Goal: Task Accomplishment & Management: Complete application form

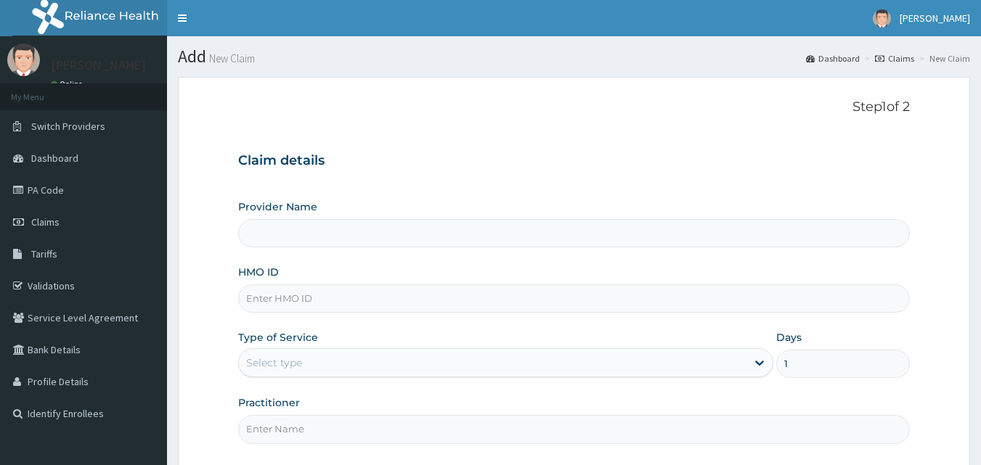
drag, startPoint x: 0, startPoint y: 0, endPoint x: 325, endPoint y: 303, distance: 444.8
click at [325, 303] on input "HMO ID" at bounding box center [574, 299] width 672 height 28
type input "MLL/10037/A"
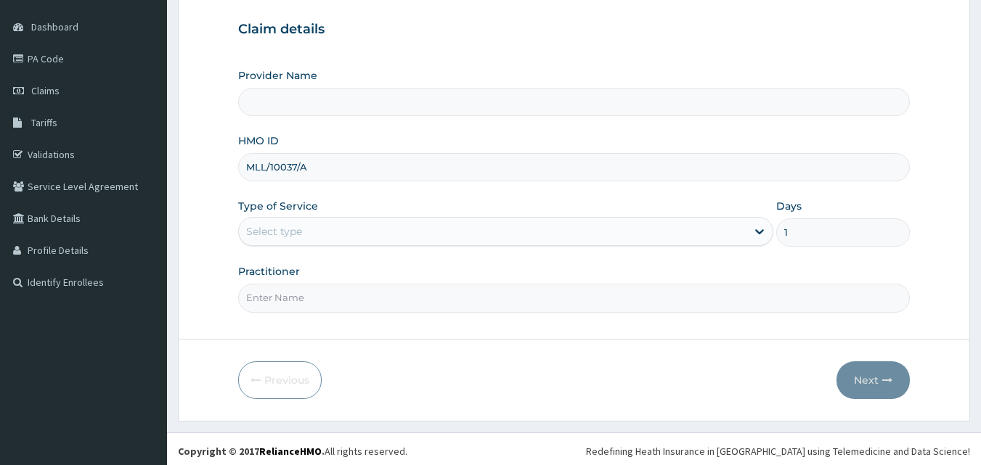
scroll to position [136, 0]
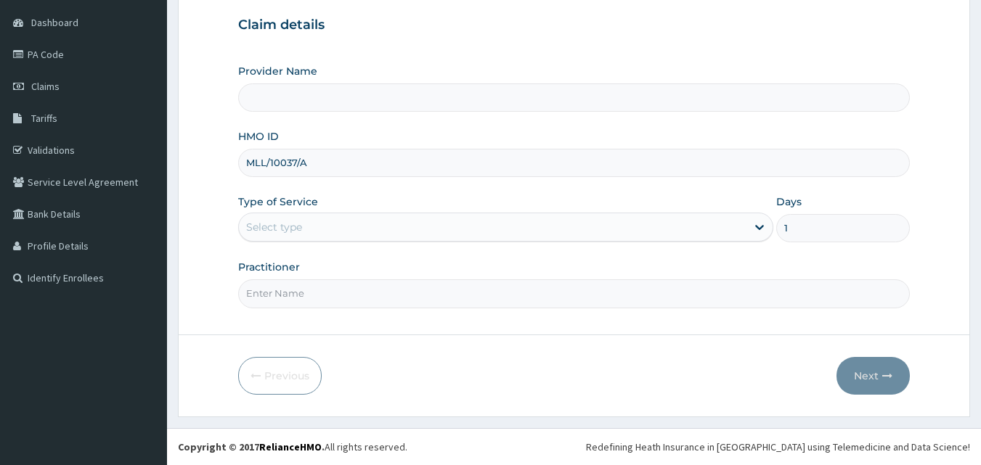
click at [343, 295] on input "Practitioner" at bounding box center [574, 293] width 672 height 28
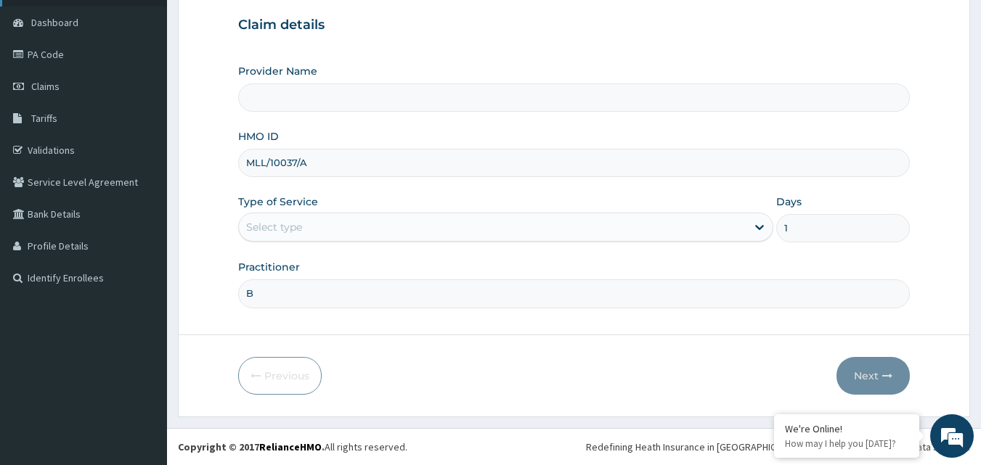
type input "B"
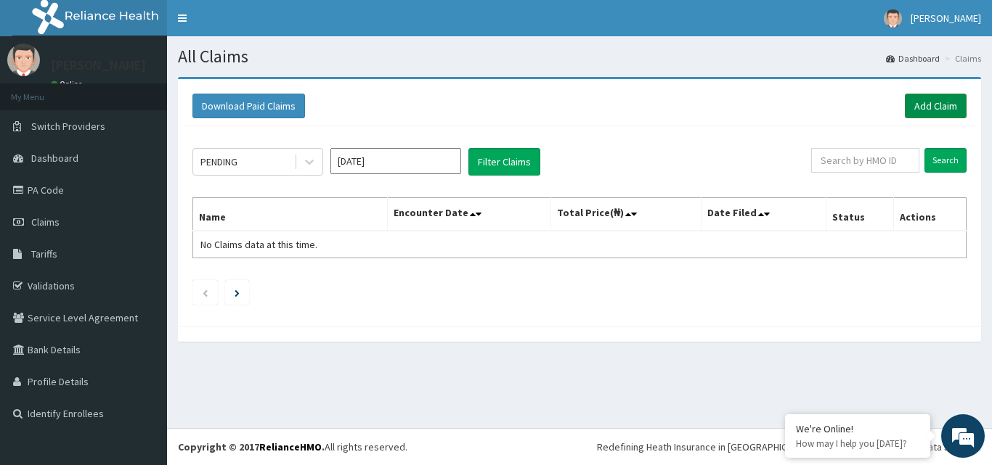
click at [921, 105] on link "Add Claim" at bounding box center [936, 106] width 62 height 25
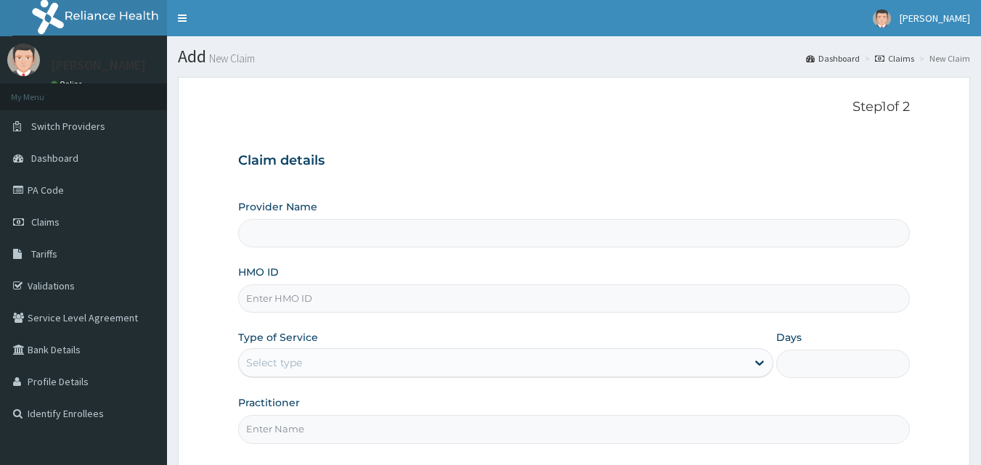
click at [302, 295] on input "HMO ID" at bounding box center [574, 299] width 672 height 28
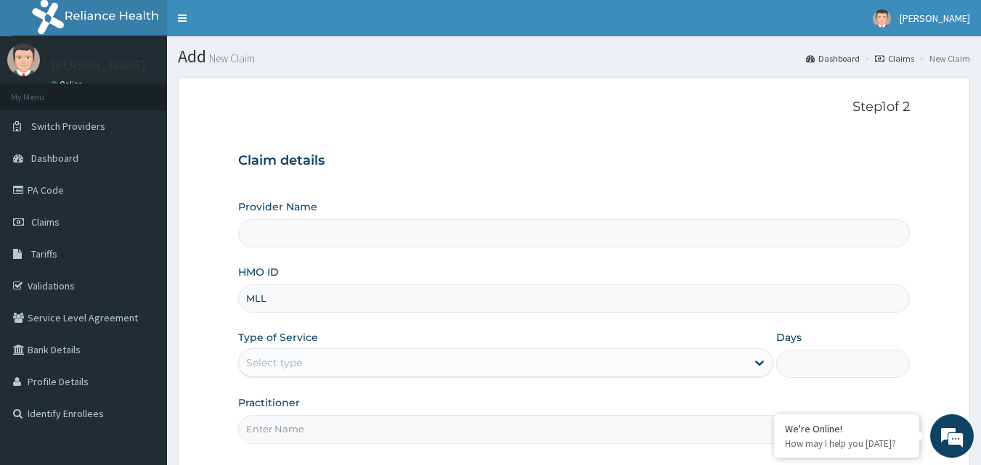
type input "MLL/10037/A"
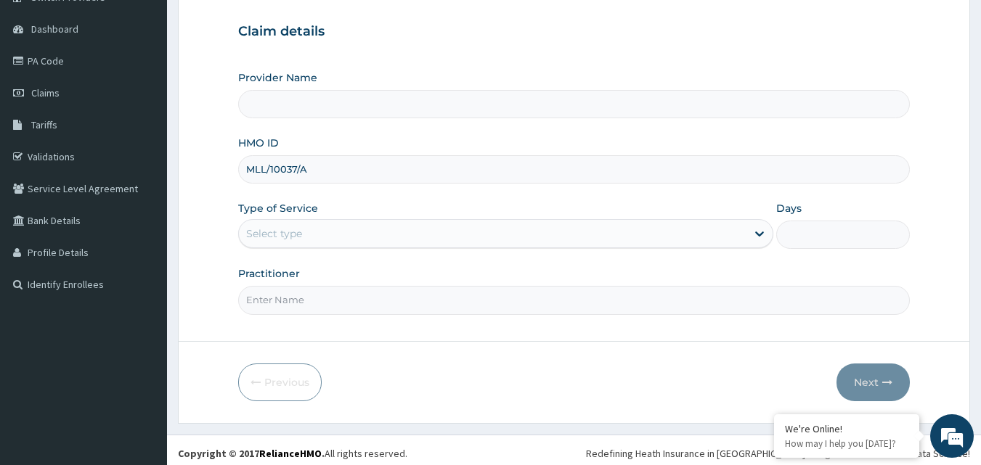
scroll to position [136, 0]
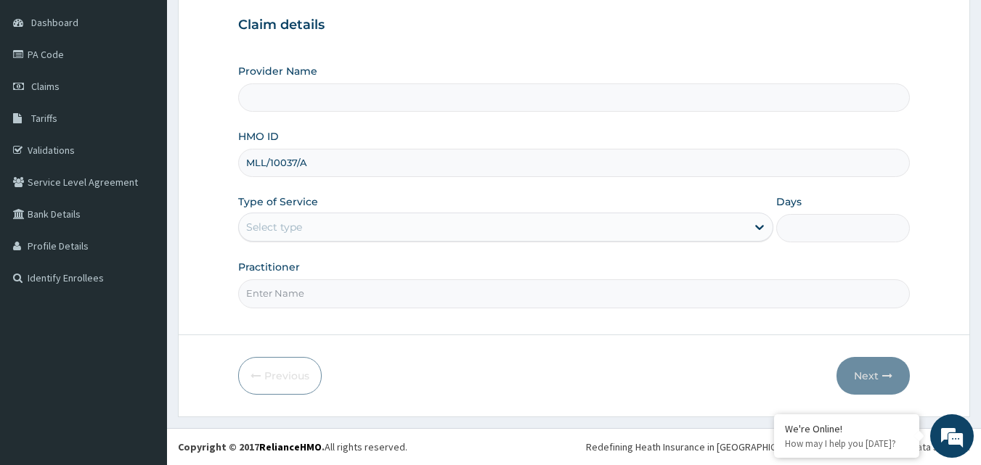
click at [311, 295] on input "Practitioner" at bounding box center [574, 293] width 672 height 28
type input "B"
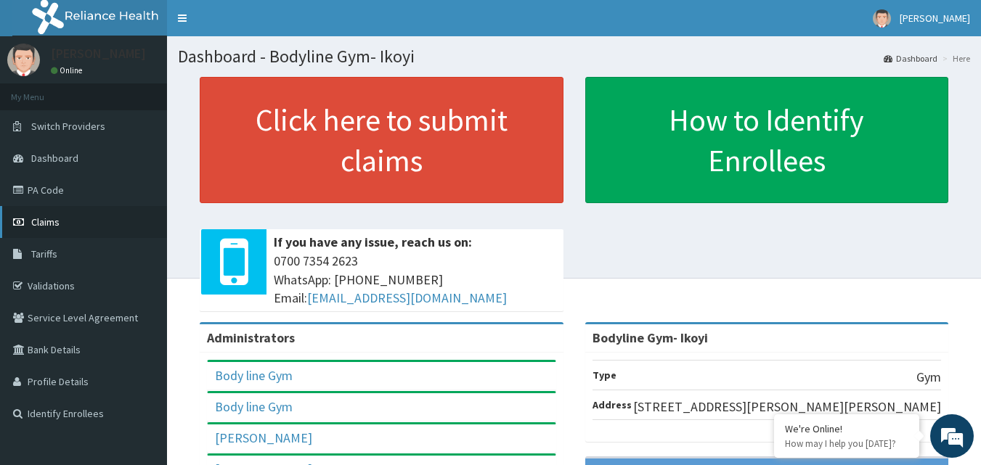
click at [55, 225] on span "Claims" at bounding box center [45, 222] width 28 height 13
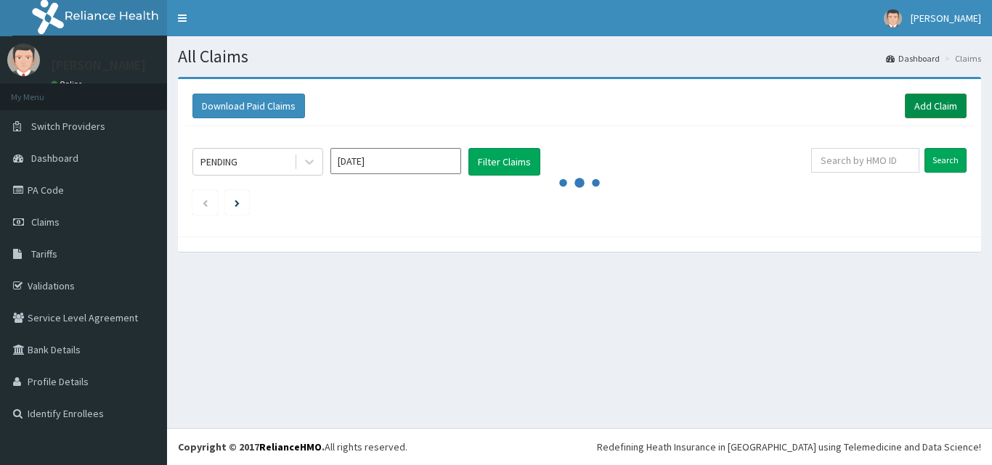
click at [944, 107] on link "Add Claim" at bounding box center [936, 106] width 62 height 25
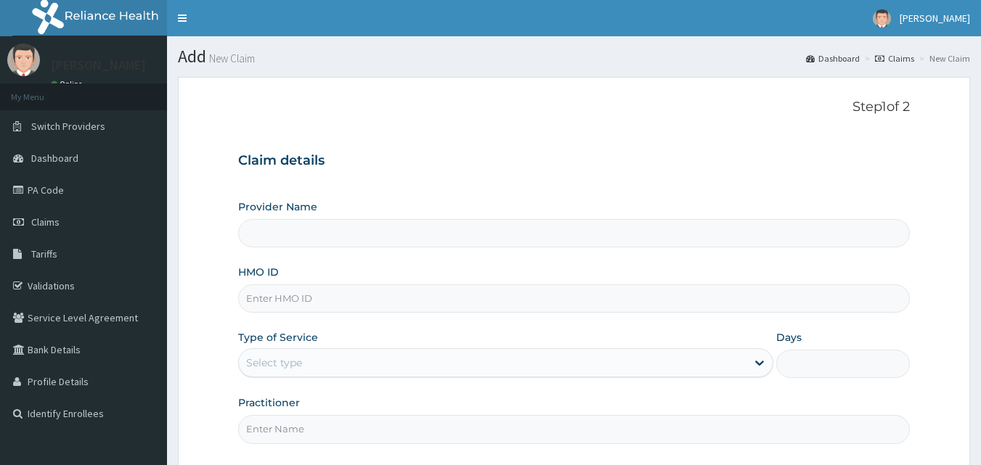
type input "M"
type input "Bodyline Gym- Ikoyi"
type input "1"
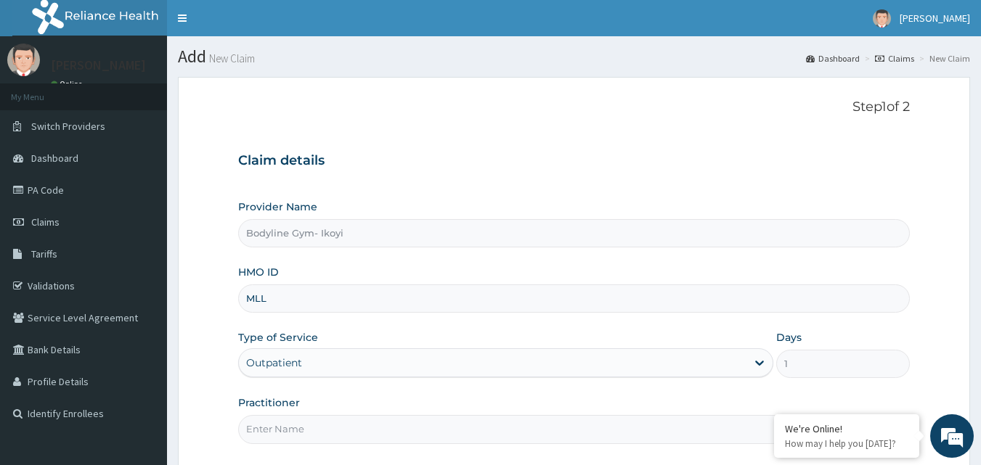
type input "MLL/10037/A"
click at [317, 433] on input "Practitioner" at bounding box center [574, 429] width 672 height 28
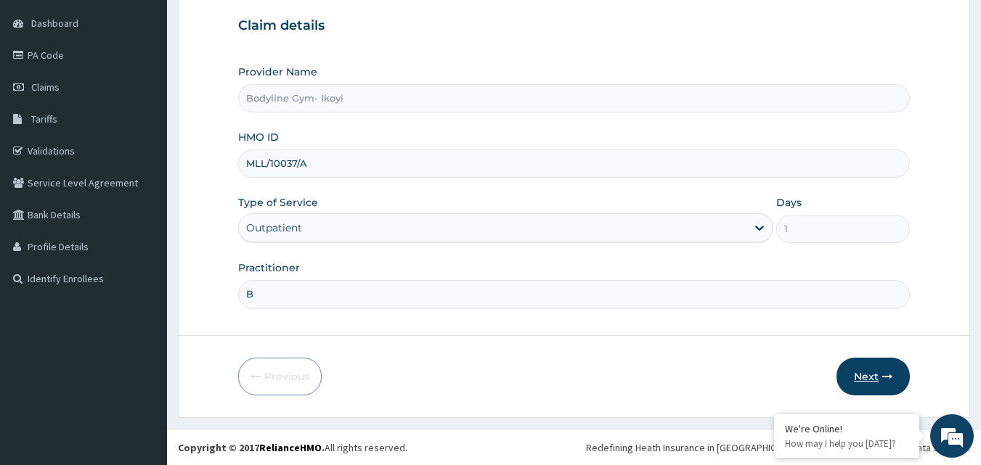
scroll to position [136, 0]
type input "B"
click at [852, 392] on button "Next" at bounding box center [872, 376] width 73 height 38
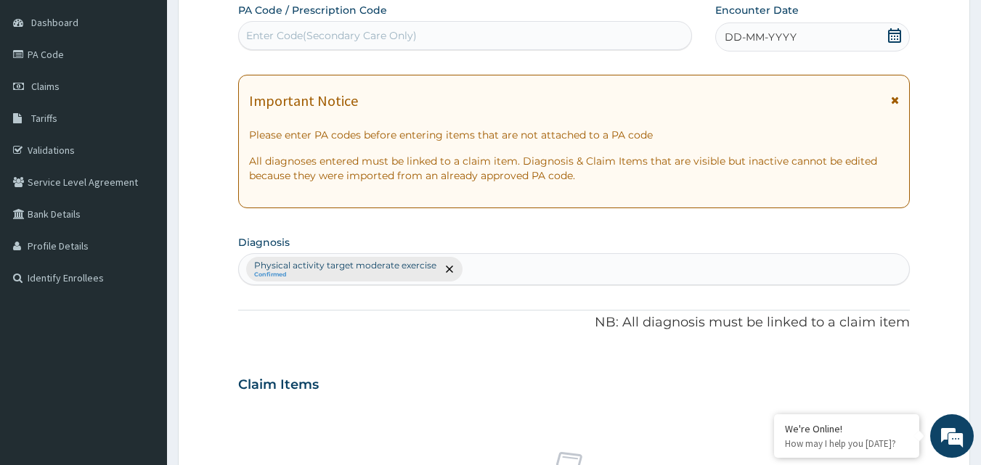
click at [750, 38] on span "DD-MM-YYYY" at bounding box center [761, 37] width 72 height 15
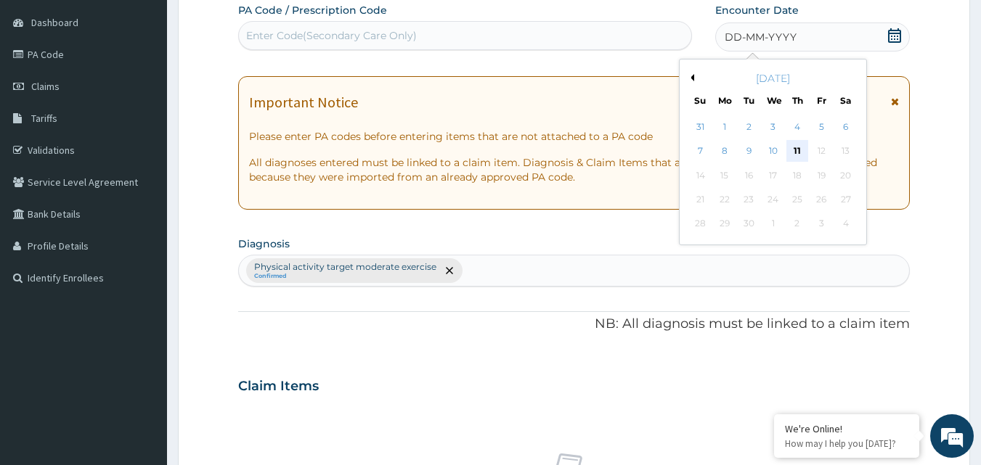
click at [799, 150] on div "11" at bounding box center [797, 152] width 22 height 22
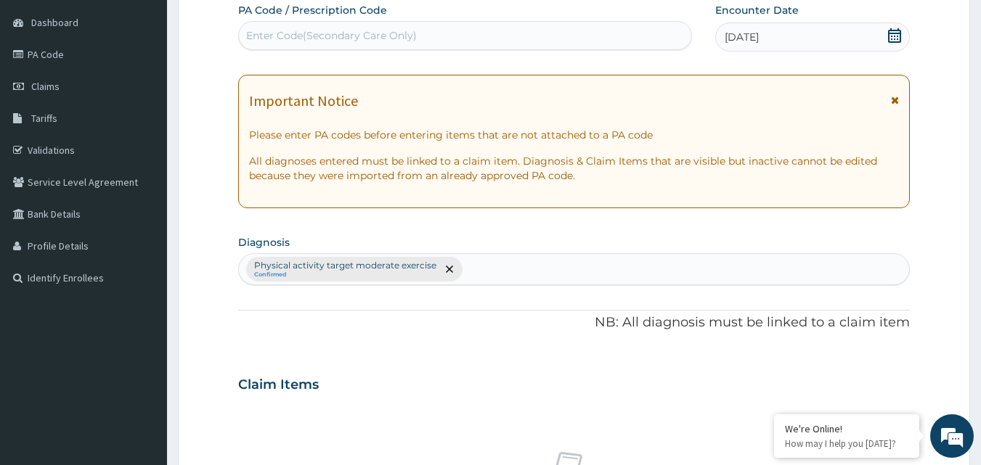
click at [348, 36] on div "Enter Code(Secondary Care Only)" at bounding box center [331, 35] width 171 height 15
type input "PA/27DC78"
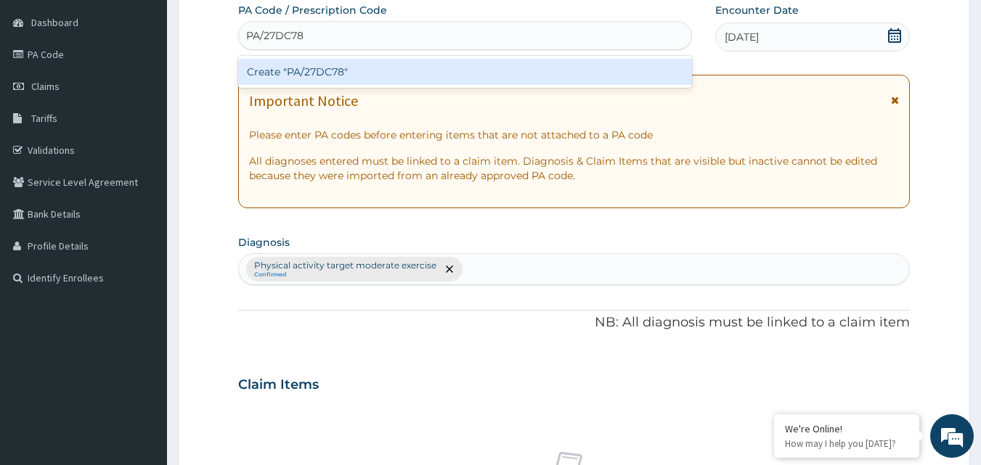
click at [353, 65] on div "Create "PA/27DC78"" at bounding box center [465, 72] width 454 height 26
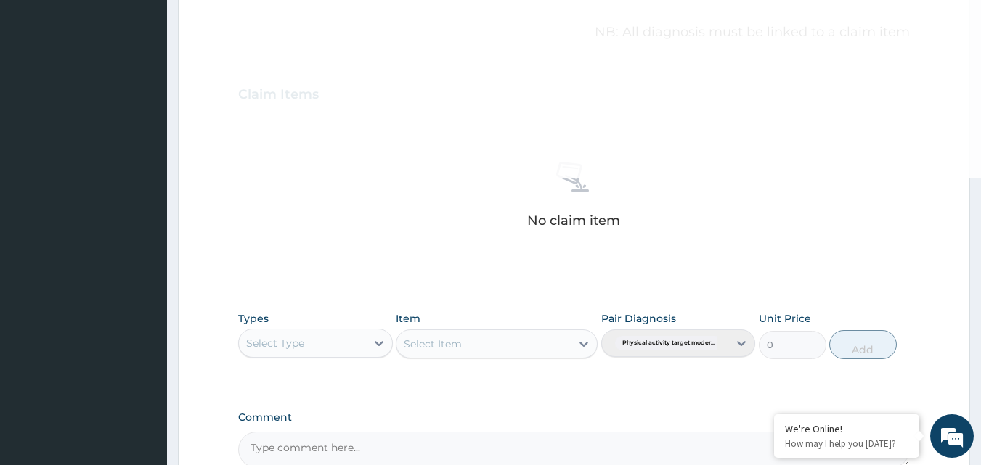
scroll to position [499, 0]
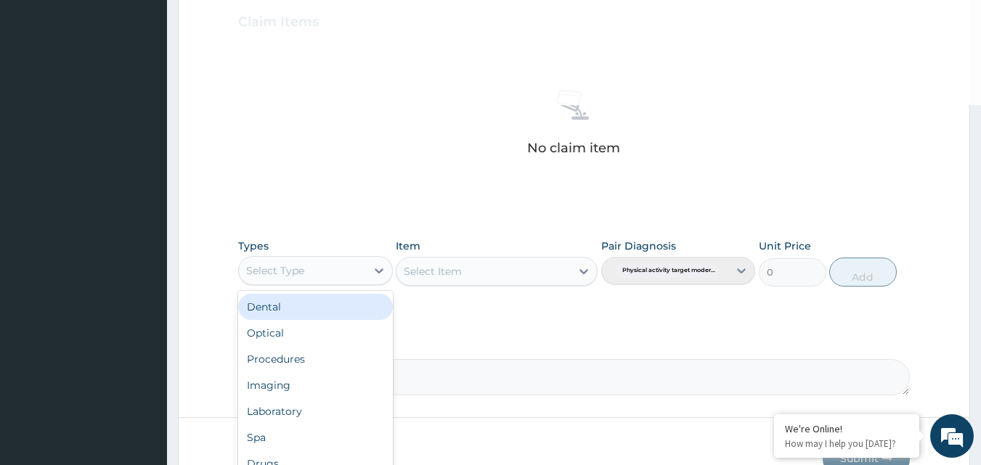
click at [327, 278] on div "Select Type" at bounding box center [302, 270] width 127 height 23
type input "G"
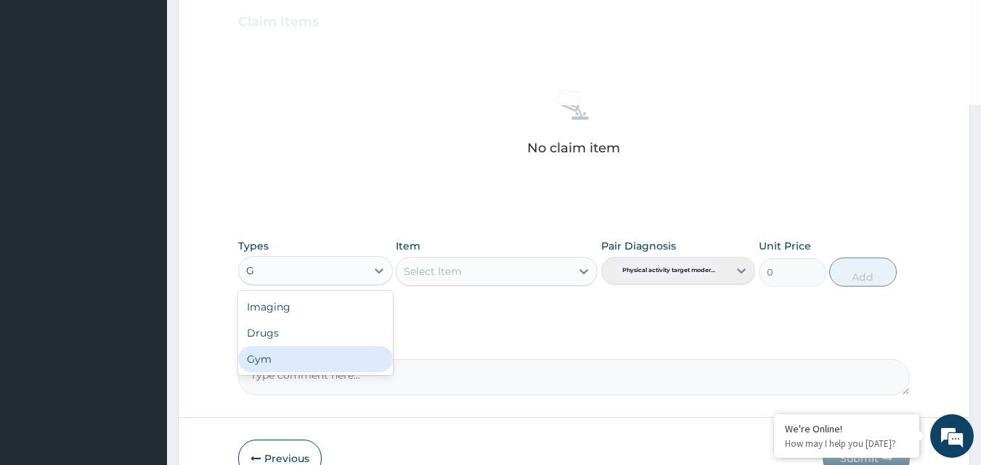
click at [282, 353] on div "Gym" at bounding box center [315, 359] width 155 height 26
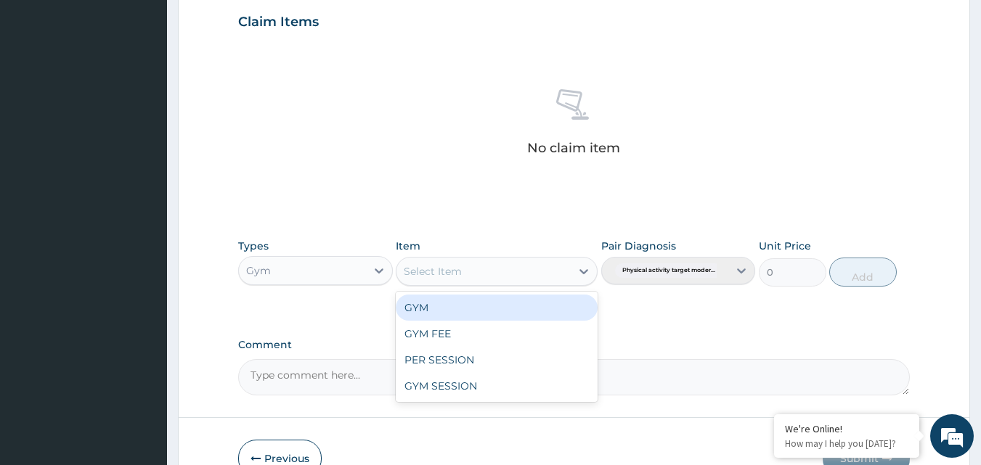
click at [557, 275] on div "Select Item" at bounding box center [483, 271] width 174 height 23
click at [458, 310] on div "GYM" at bounding box center [497, 308] width 202 height 26
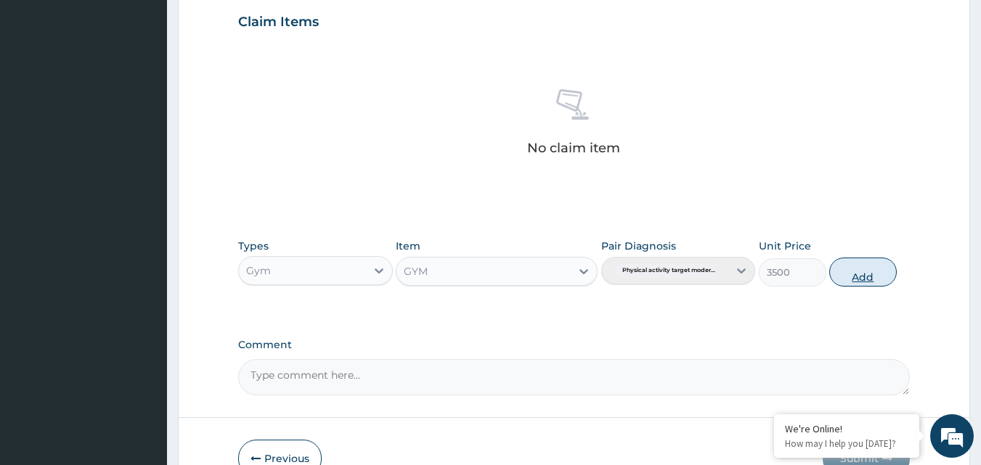
click at [854, 278] on button "Add" at bounding box center [863, 272] width 68 height 29
type input "0"
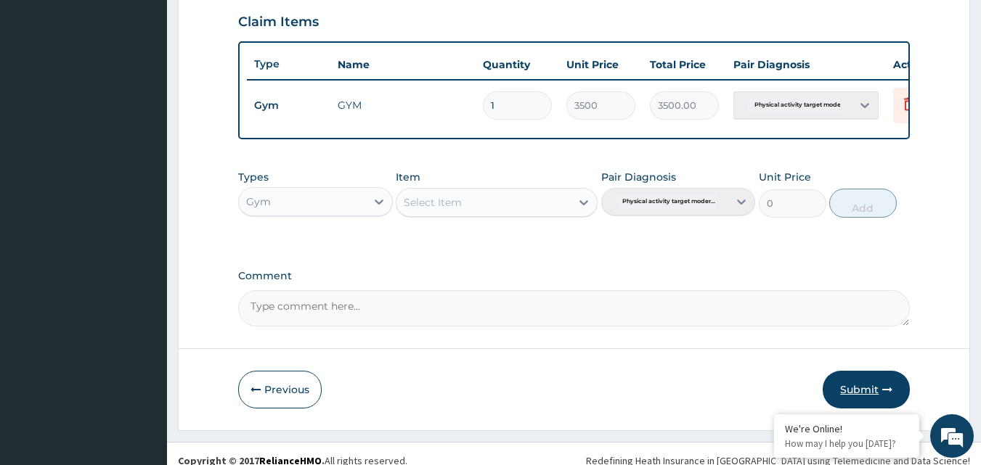
click at [879, 388] on button "Submit" at bounding box center [866, 390] width 87 height 38
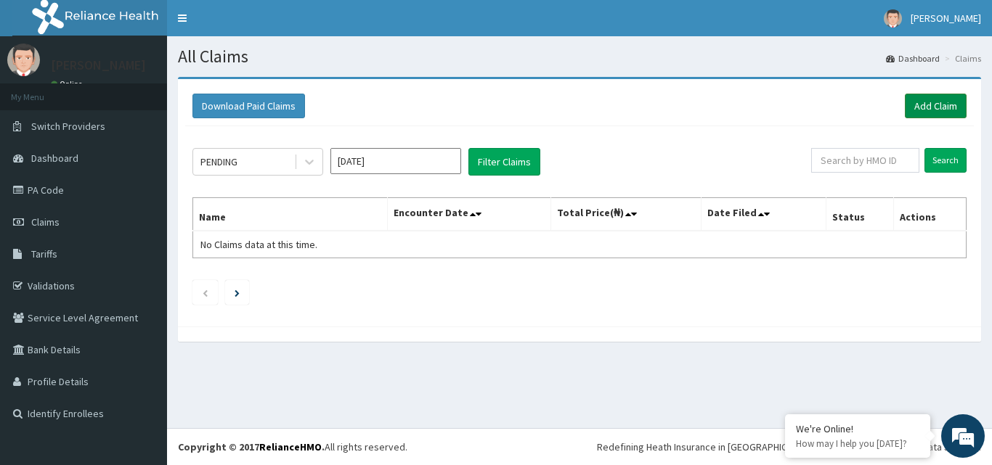
click at [944, 102] on link "Add Claim" at bounding box center [936, 106] width 62 height 25
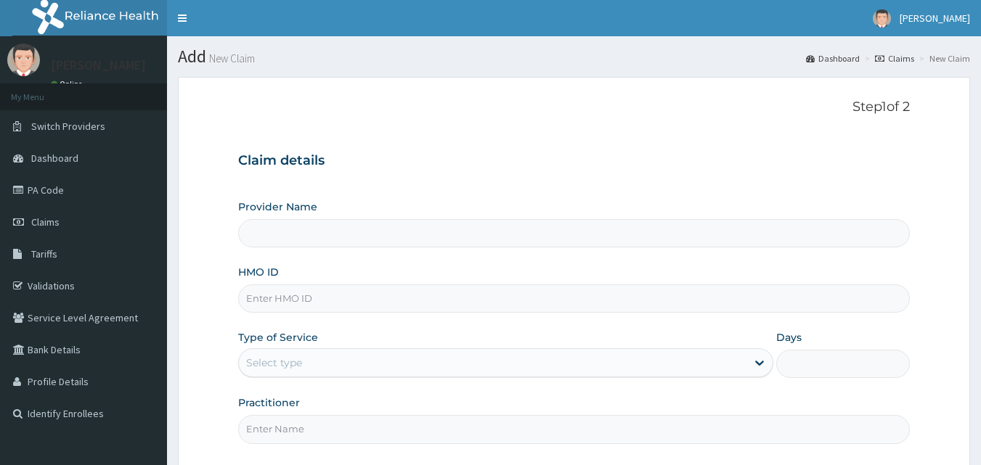
click at [301, 304] on input "HMO ID" at bounding box center [574, 299] width 672 height 28
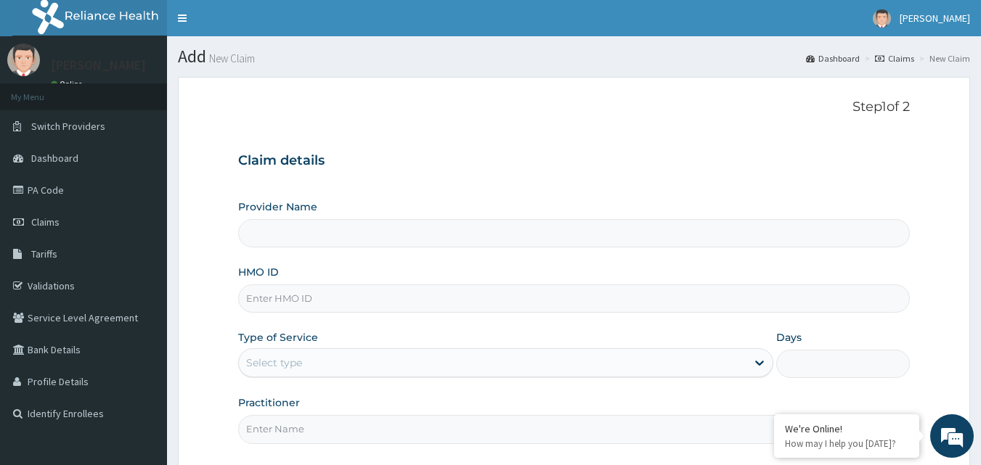
type input "Bodyline Gym- Ikoyi"
type input "1"
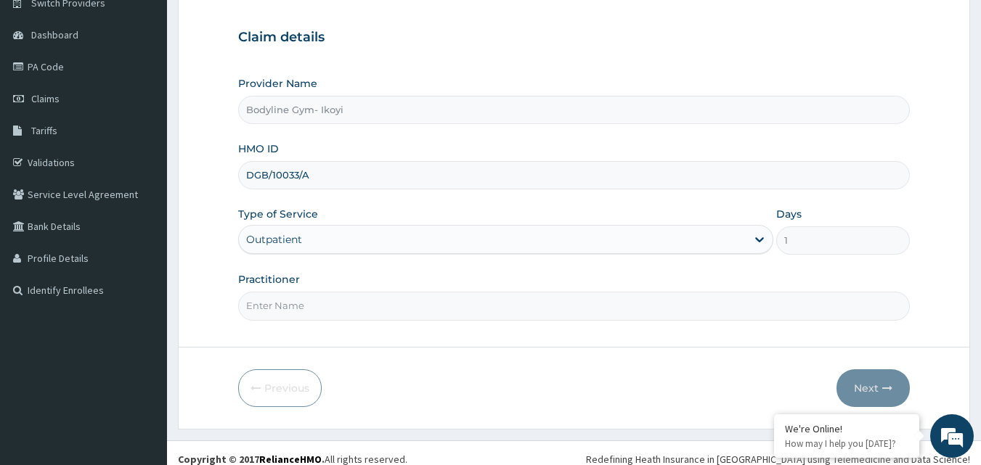
scroll to position [136, 0]
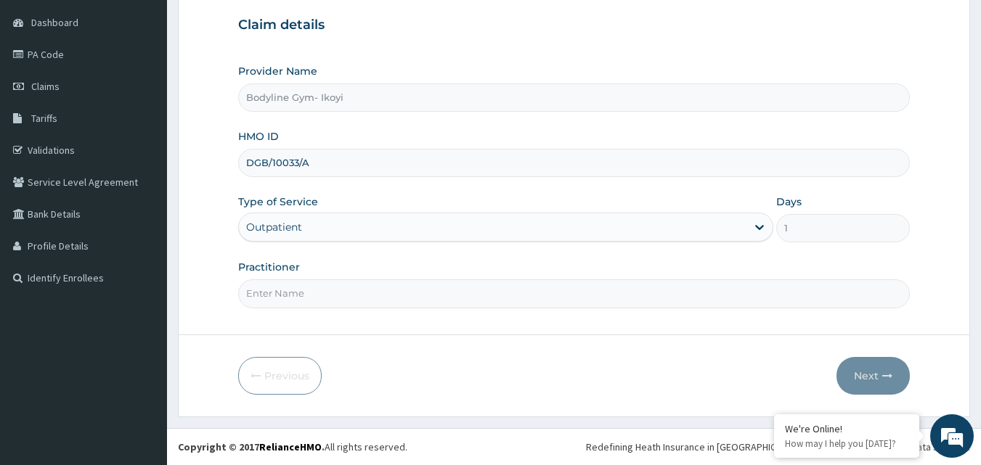
type input "DGB/10033/A"
click at [282, 290] on input "Practitioner" at bounding box center [574, 293] width 672 height 28
type input "B"
click at [885, 362] on button "Next" at bounding box center [872, 376] width 73 height 38
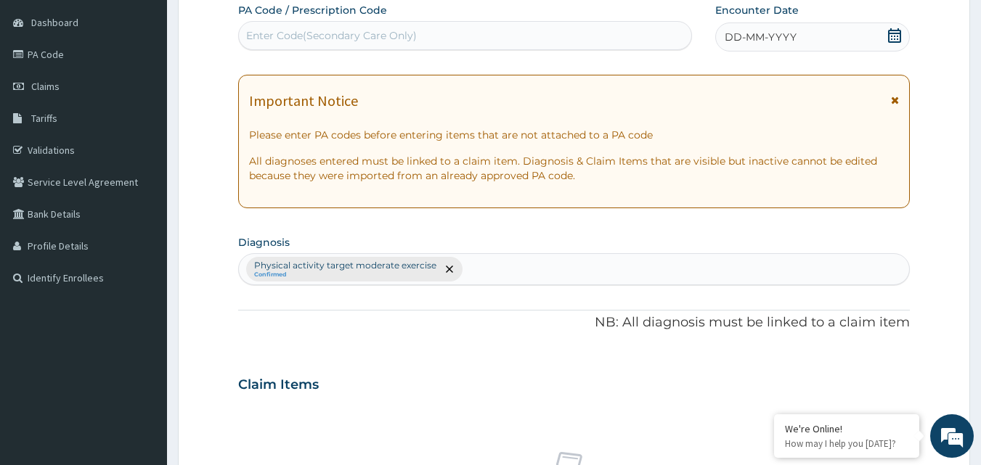
click at [765, 36] on span "DD-MM-YYYY" at bounding box center [761, 37] width 72 height 15
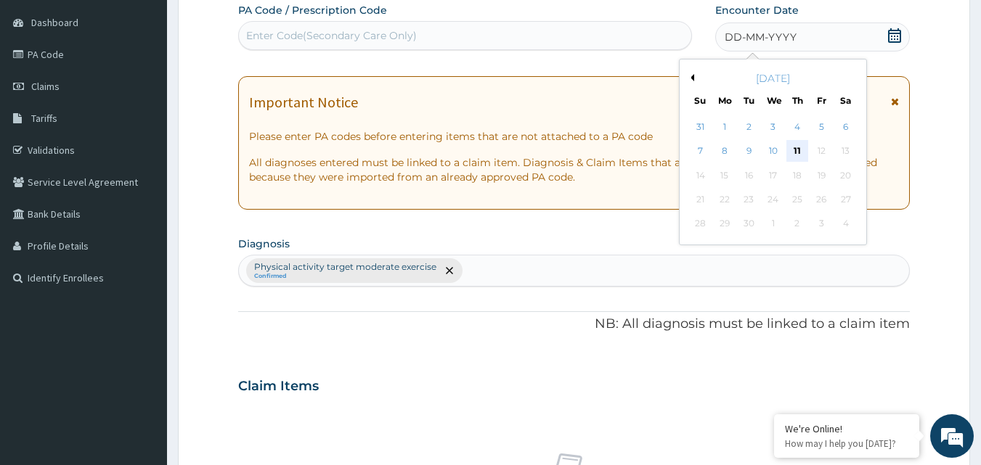
click at [792, 148] on div "11" at bounding box center [797, 152] width 22 height 22
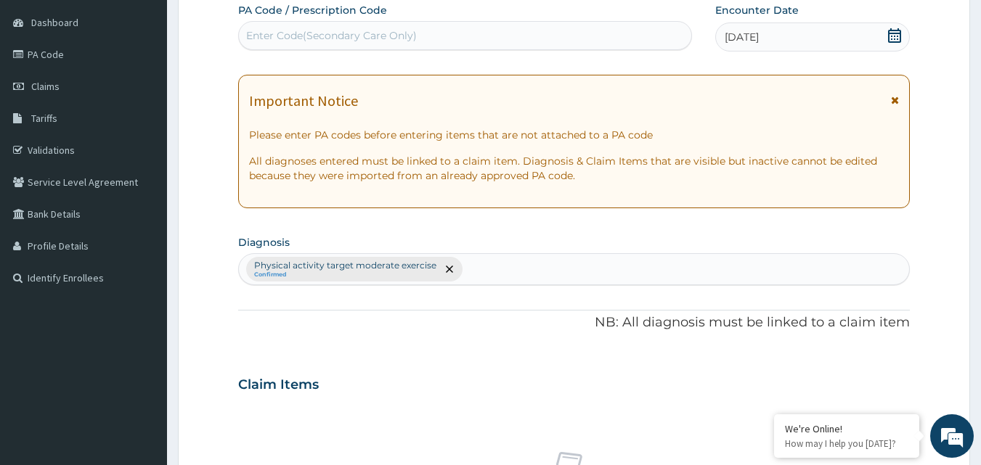
click at [290, 41] on div "Enter Code(Secondary Care Only)" at bounding box center [331, 35] width 171 height 15
type input "PA/928547"
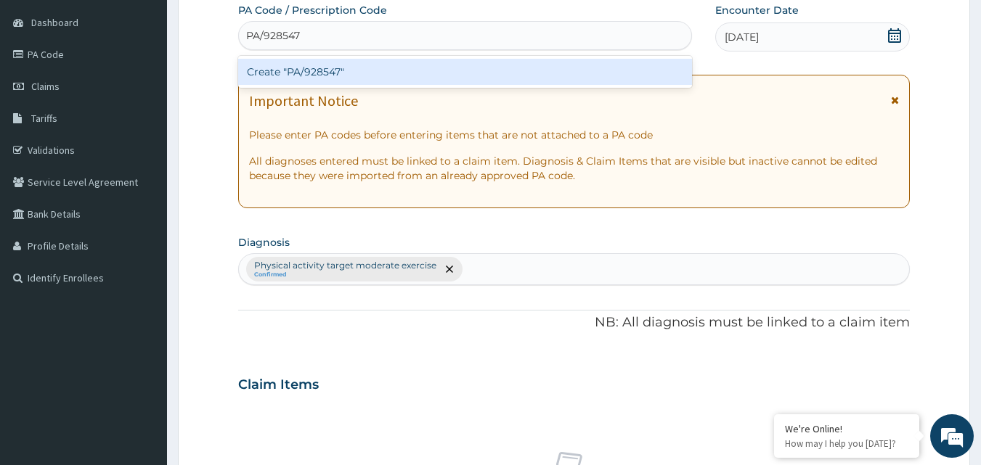
click at [366, 74] on div "Create "PA/928547"" at bounding box center [465, 72] width 454 height 26
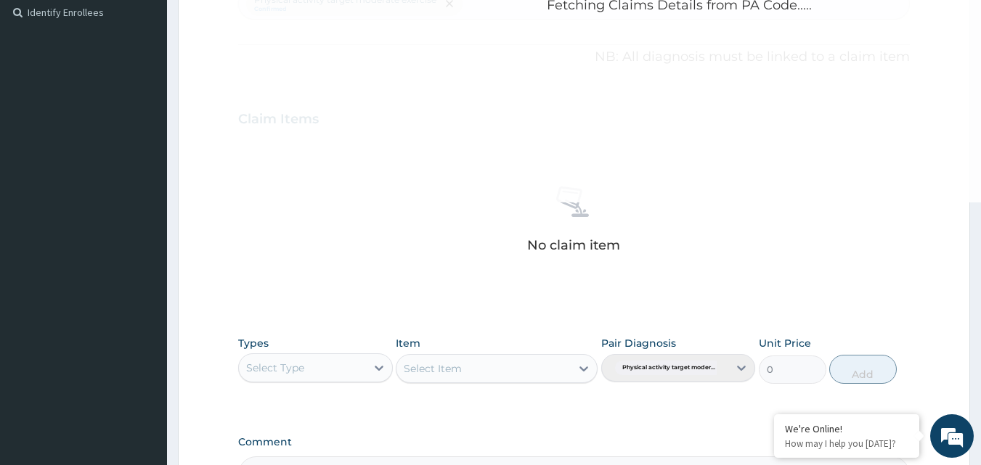
scroll to position [581, 0]
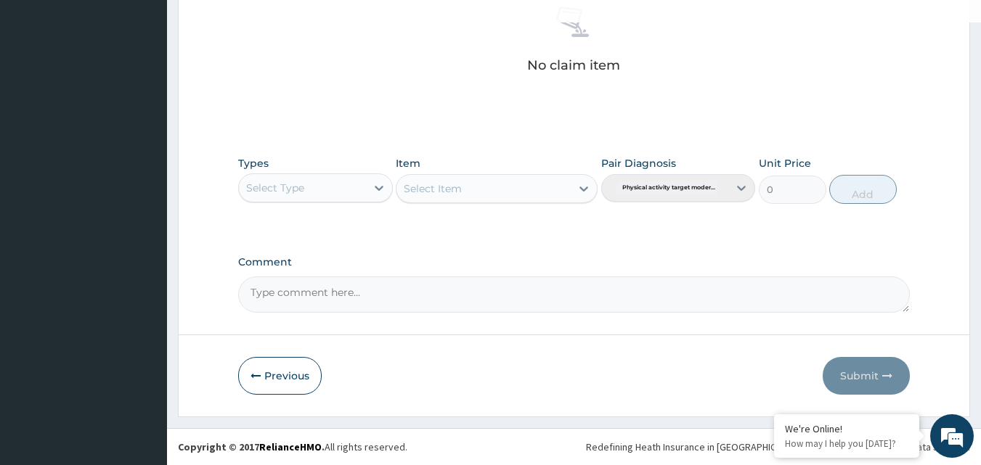
click at [316, 184] on div "Select Type" at bounding box center [302, 187] width 127 height 23
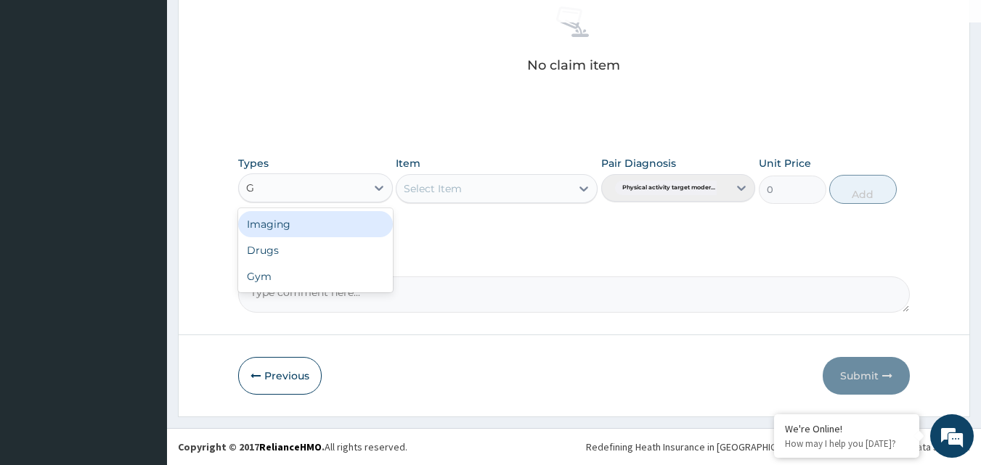
type input "G"
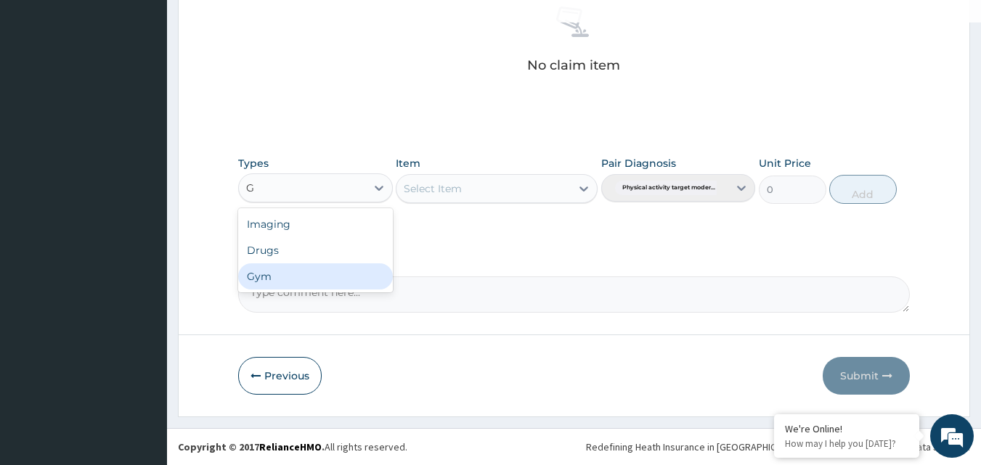
click at [270, 285] on div "Gym" at bounding box center [315, 277] width 155 height 26
click at [450, 184] on div "Select Item" at bounding box center [497, 188] width 202 height 29
click at [491, 190] on div "Select Item" at bounding box center [497, 188] width 202 height 29
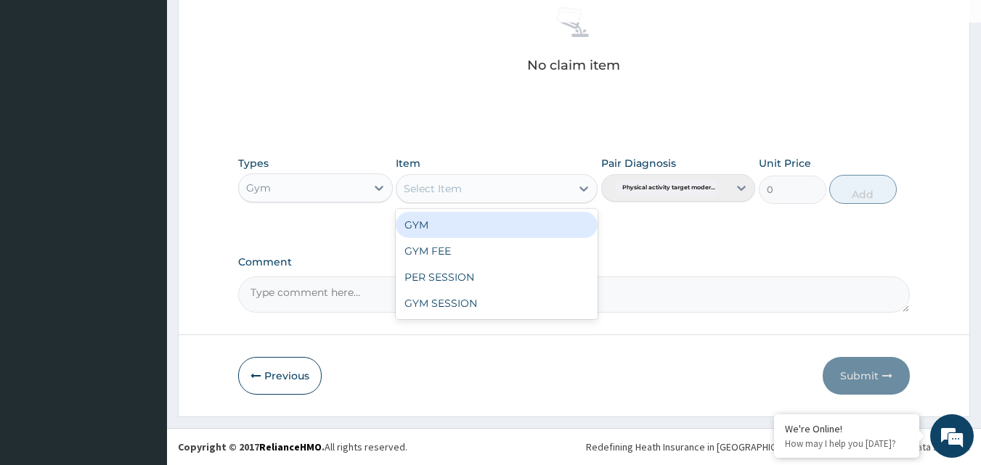
click at [455, 192] on div "Select Item" at bounding box center [433, 188] width 58 height 15
drag, startPoint x: 435, startPoint y: 230, endPoint x: 481, endPoint y: 221, distance: 47.4
click at [440, 229] on div "GYM" at bounding box center [497, 225] width 202 height 26
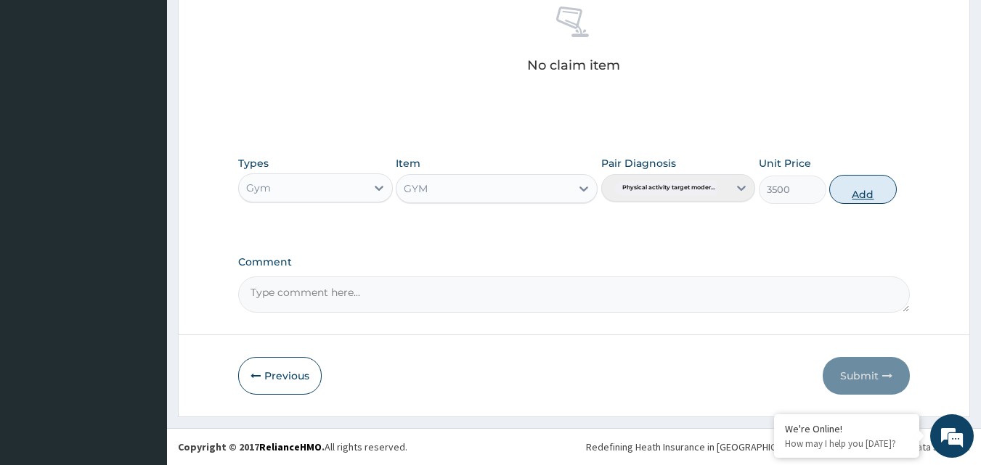
click at [883, 185] on button "Add" at bounding box center [863, 189] width 68 height 29
type input "0"
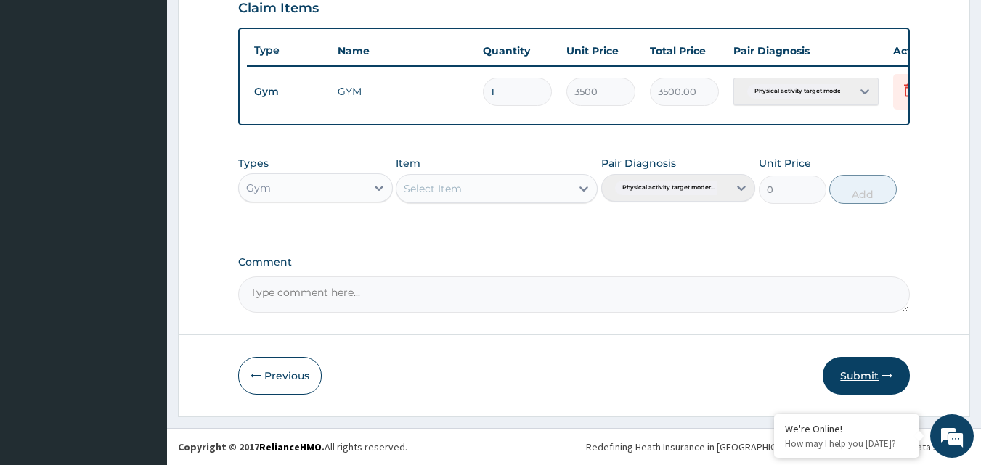
click at [884, 365] on button "Submit" at bounding box center [866, 376] width 87 height 38
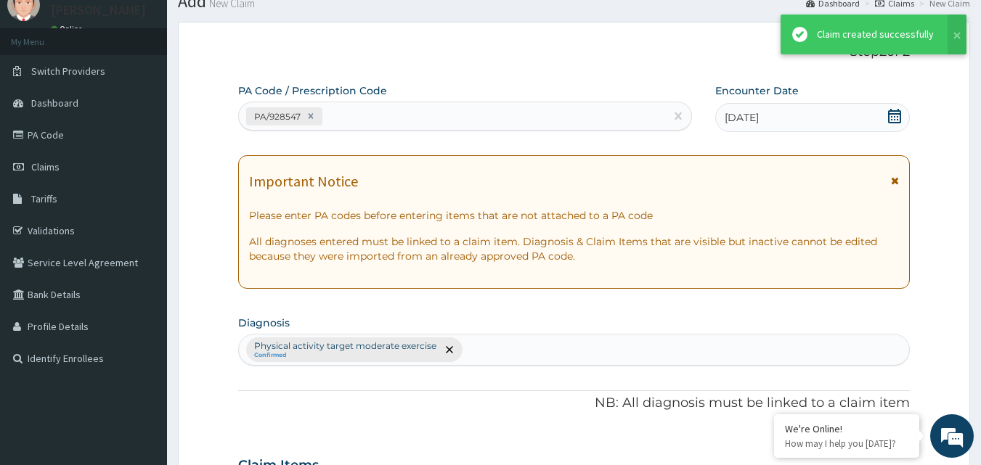
scroll to position [523, 0]
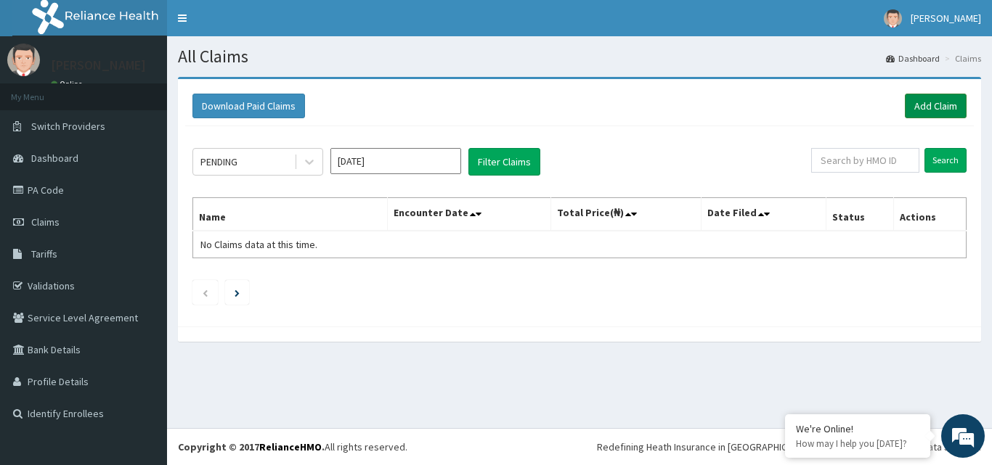
click at [939, 111] on link "Add Claim" at bounding box center [936, 106] width 62 height 25
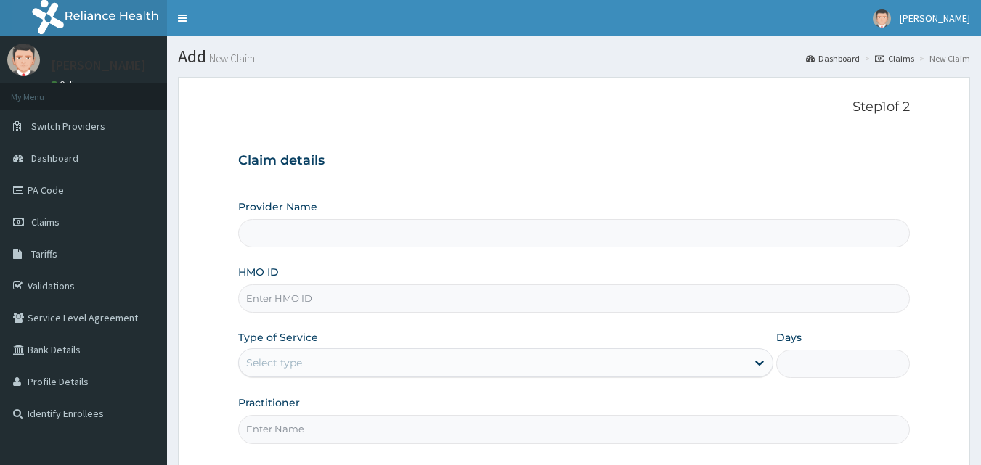
type input "Bodyline Gym- Ikoyi"
type input "1"
